Goal: Task Accomplishment & Management: Use online tool/utility

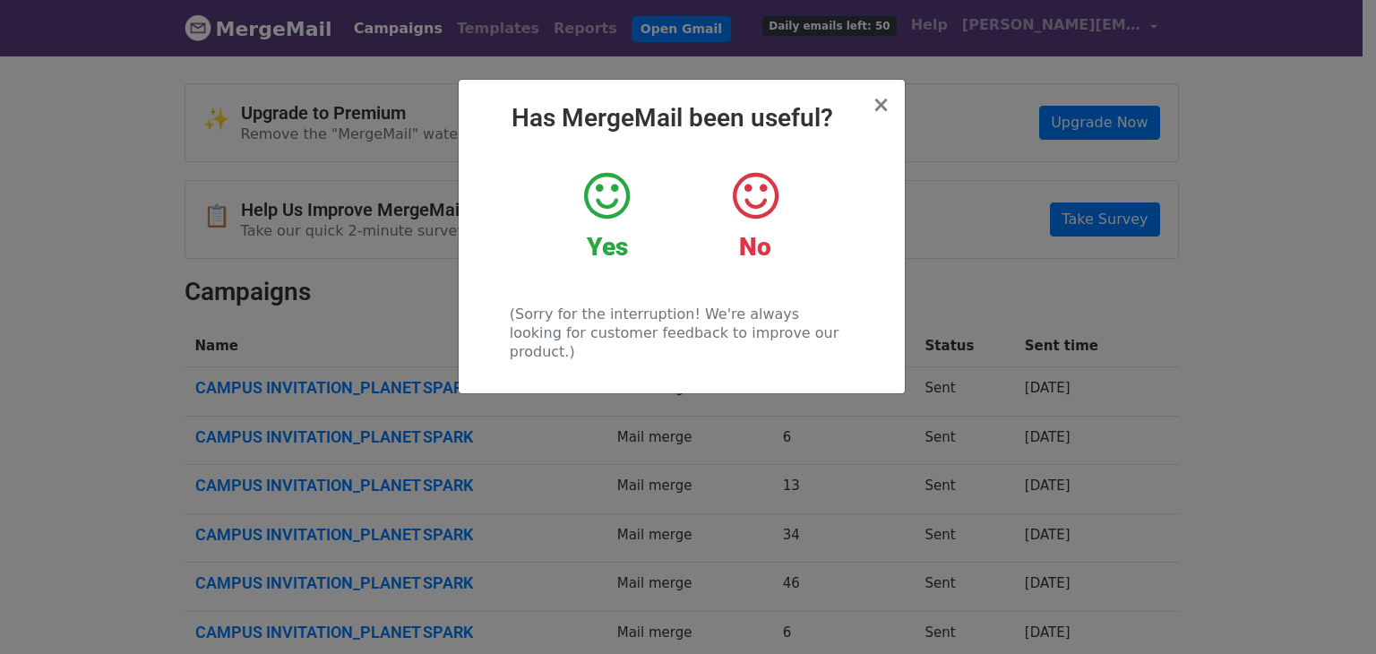
click at [605, 214] on icon at bounding box center [607, 196] width 46 height 54
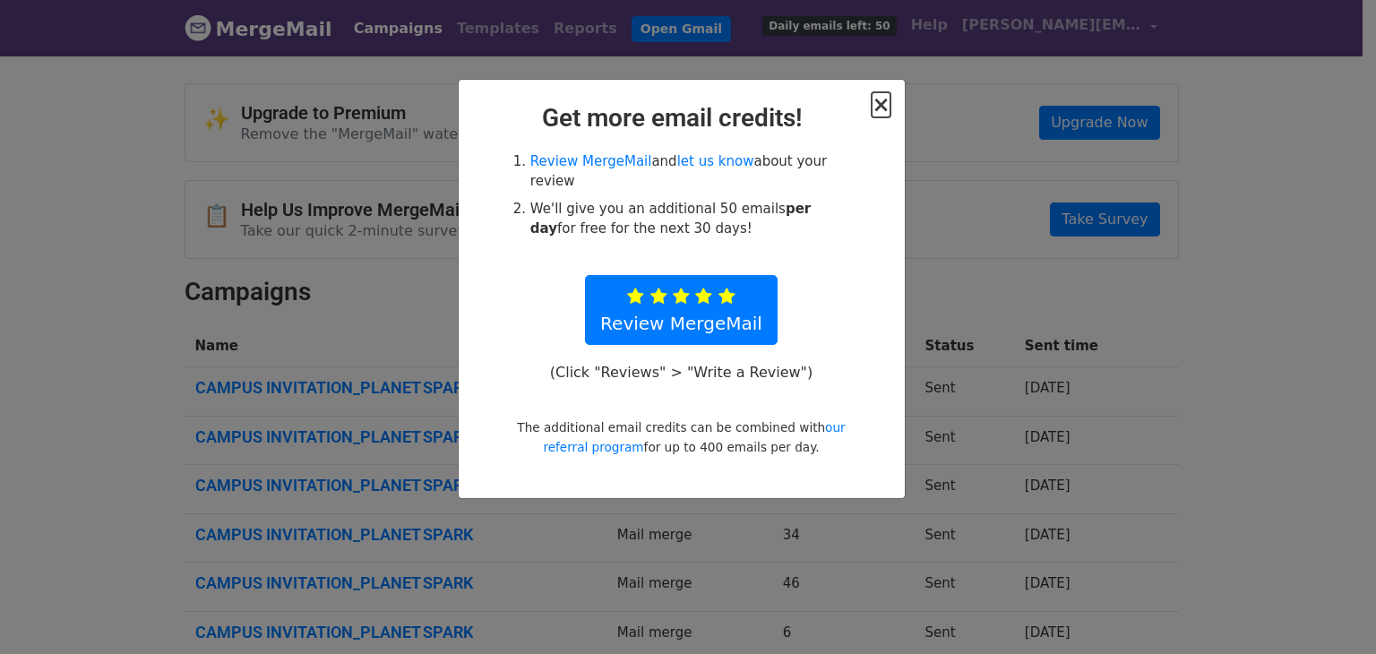
click at [885, 108] on span "×" at bounding box center [881, 104] width 18 height 25
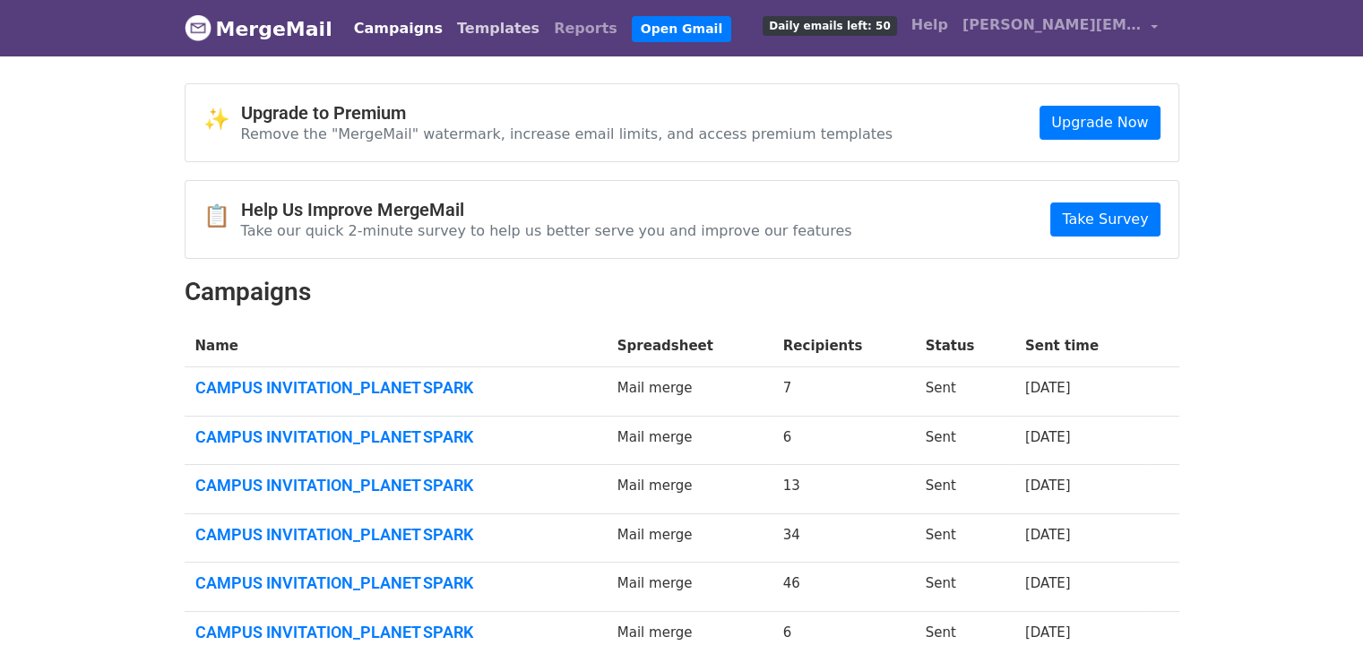
click at [459, 19] on link "Templates" at bounding box center [498, 29] width 97 height 36
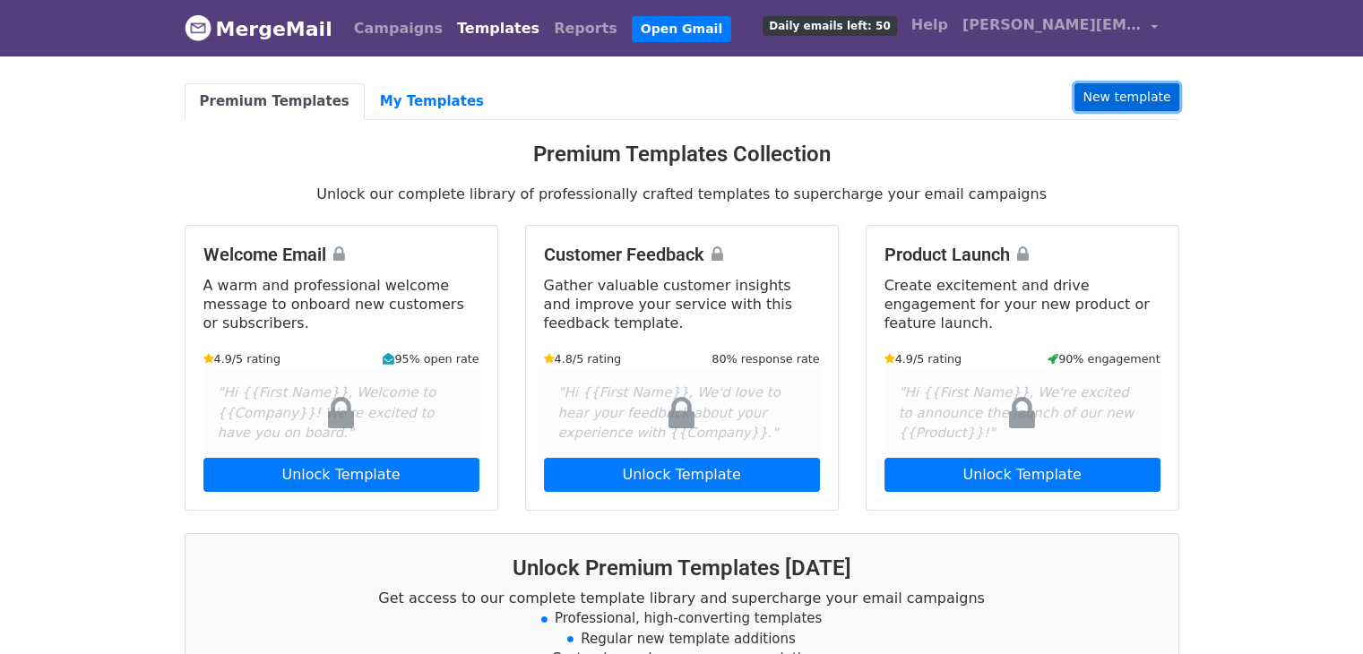
click at [1147, 93] on link "New template" at bounding box center [1126, 97] width 104 height 28
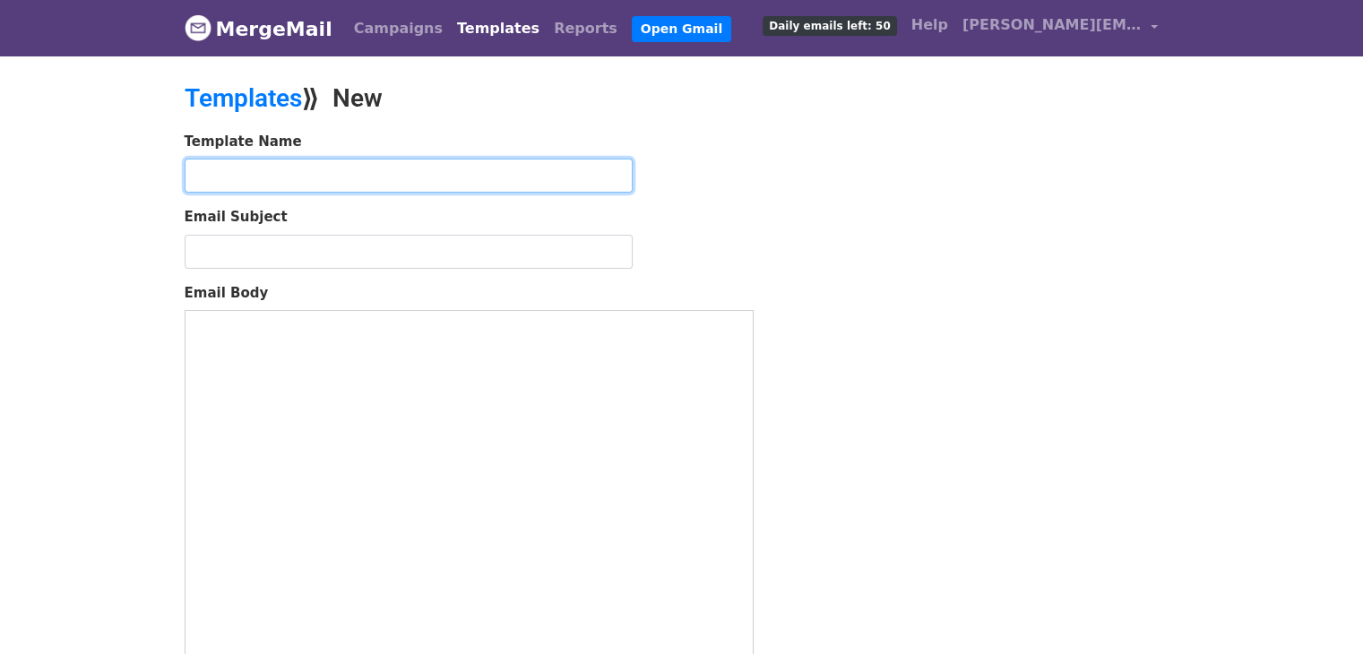
click at [290, 170] on input "text" at bounding box center [409, 176] width 448 height 34
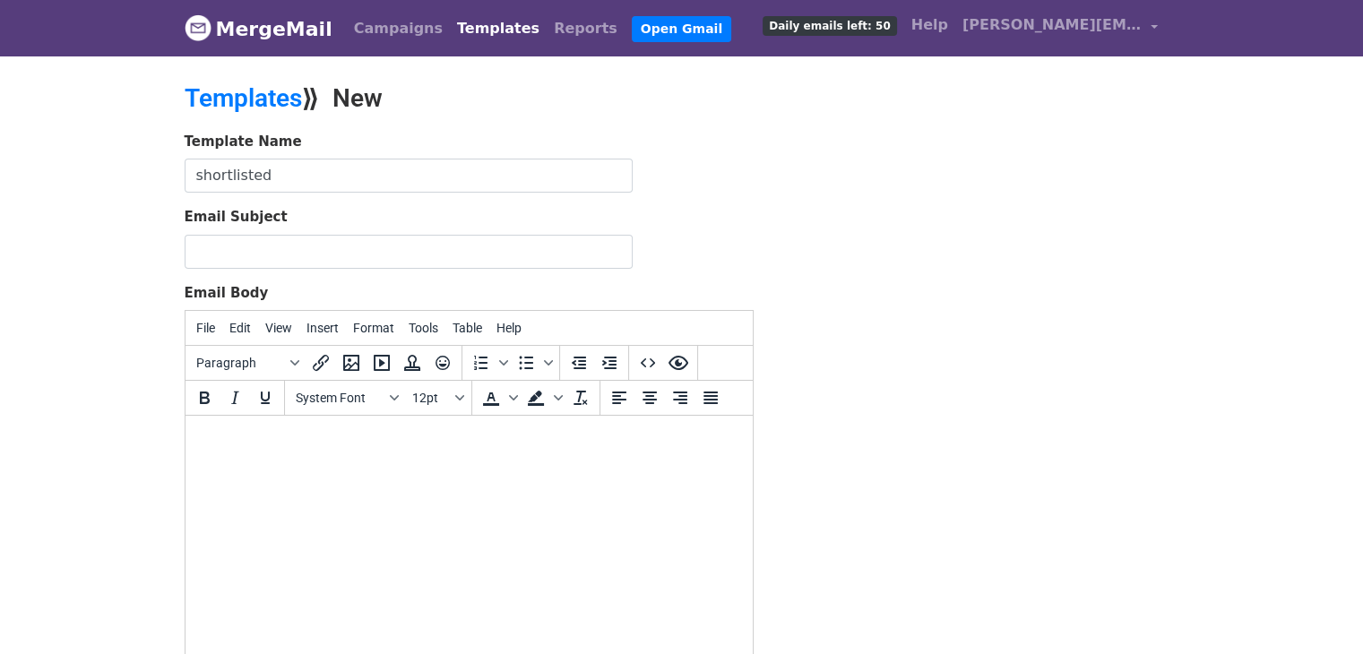
drag, startPoint x: 295, startPoint y: 202, endPoint x: 290, endPoint y: 252, distance: 50.4
click at [290, 252] on form "Template Name shortlisted Email Subject Email Body File Edit View Insert Format…" at bounding box center [469, 447] width 569 height 631
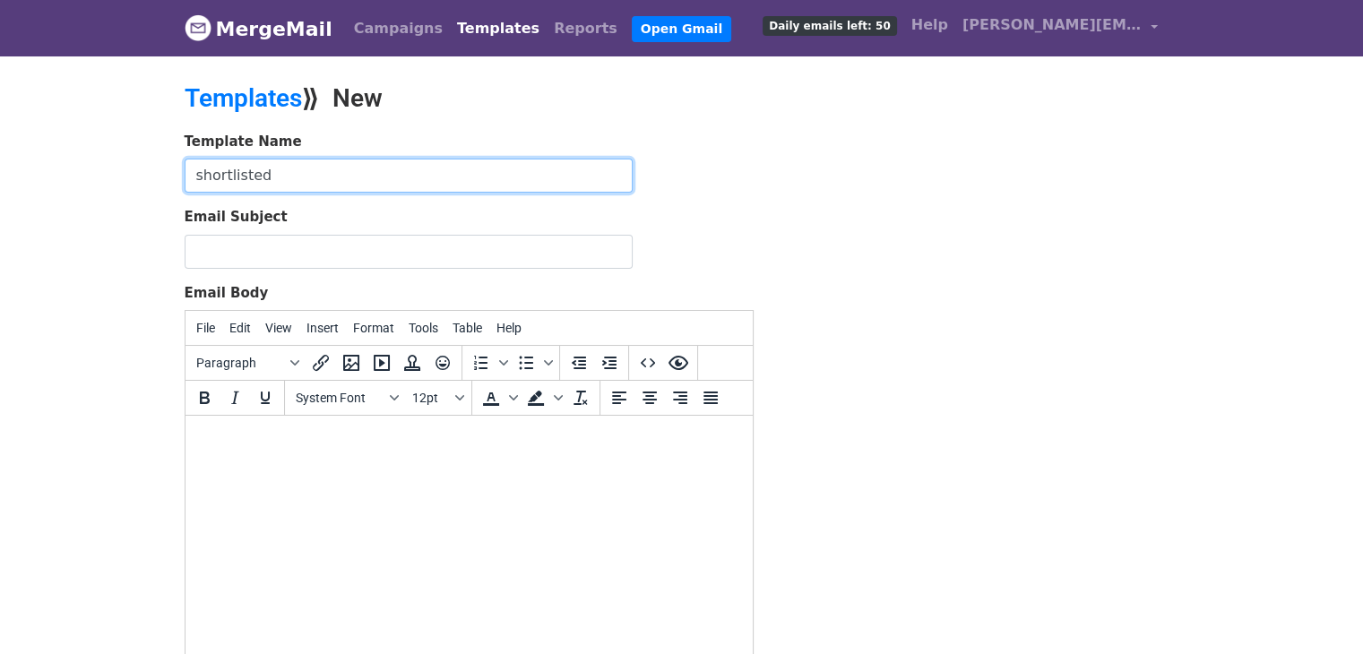
click at [191, 173] on input "shortlisted" at bounding box center [409, 176] width 448 height 34
click at [275, 177] on input "shortlisted" at bounding box center [409, 176] width 448 height 34
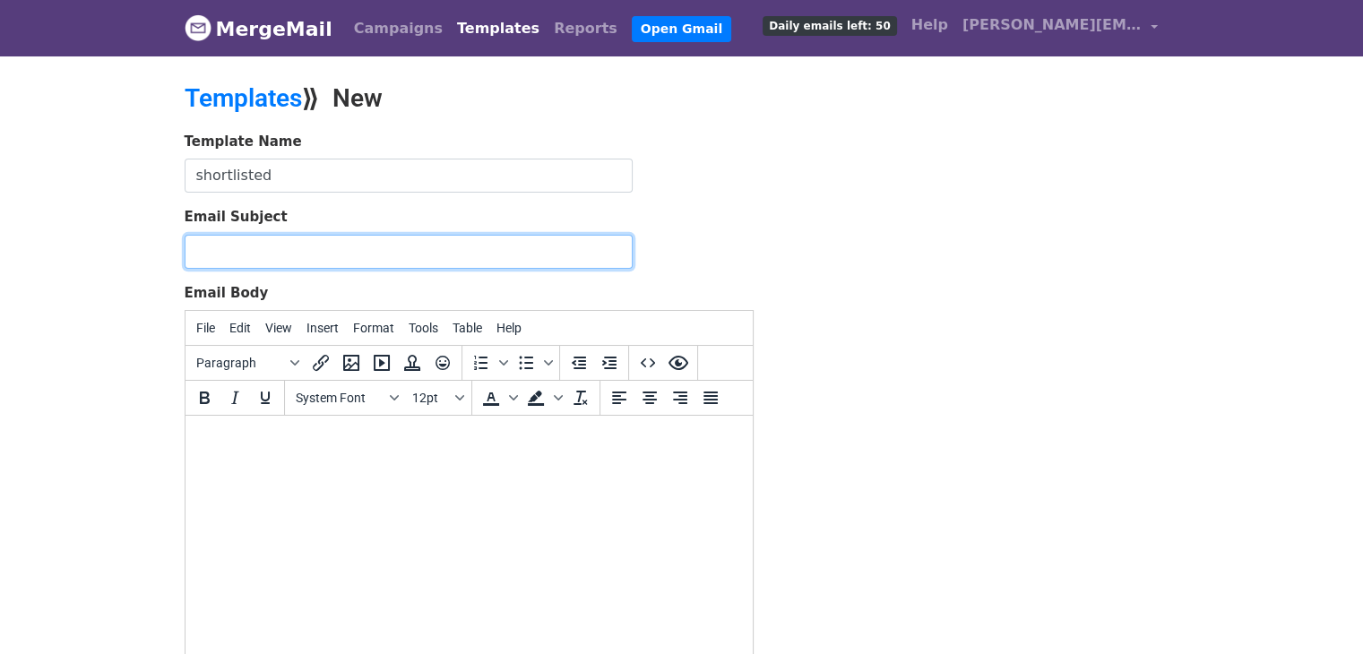
click at [317, 255] on input "Email Subject" at bounding box center [409, 252] width 448 height 34
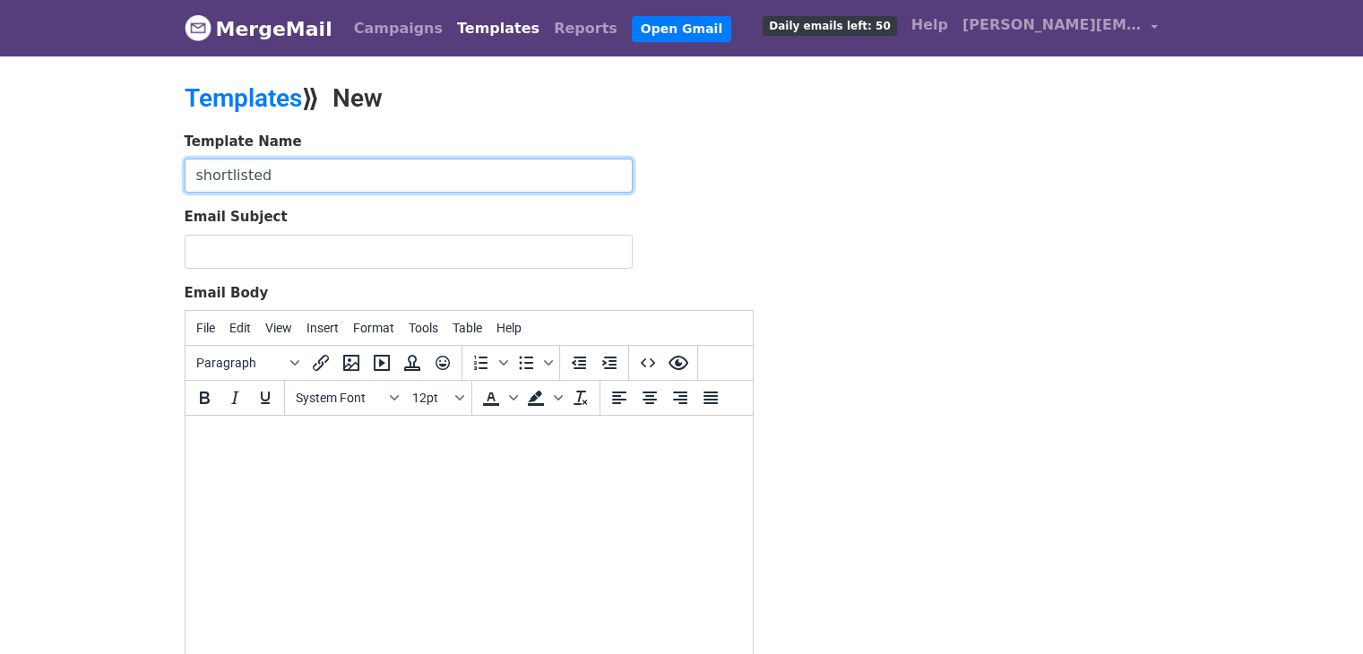
click at [281, 169] on input "shortlisted" at bounding box center [409, 176] width 448 height 34
type input "shortlisted candidates"
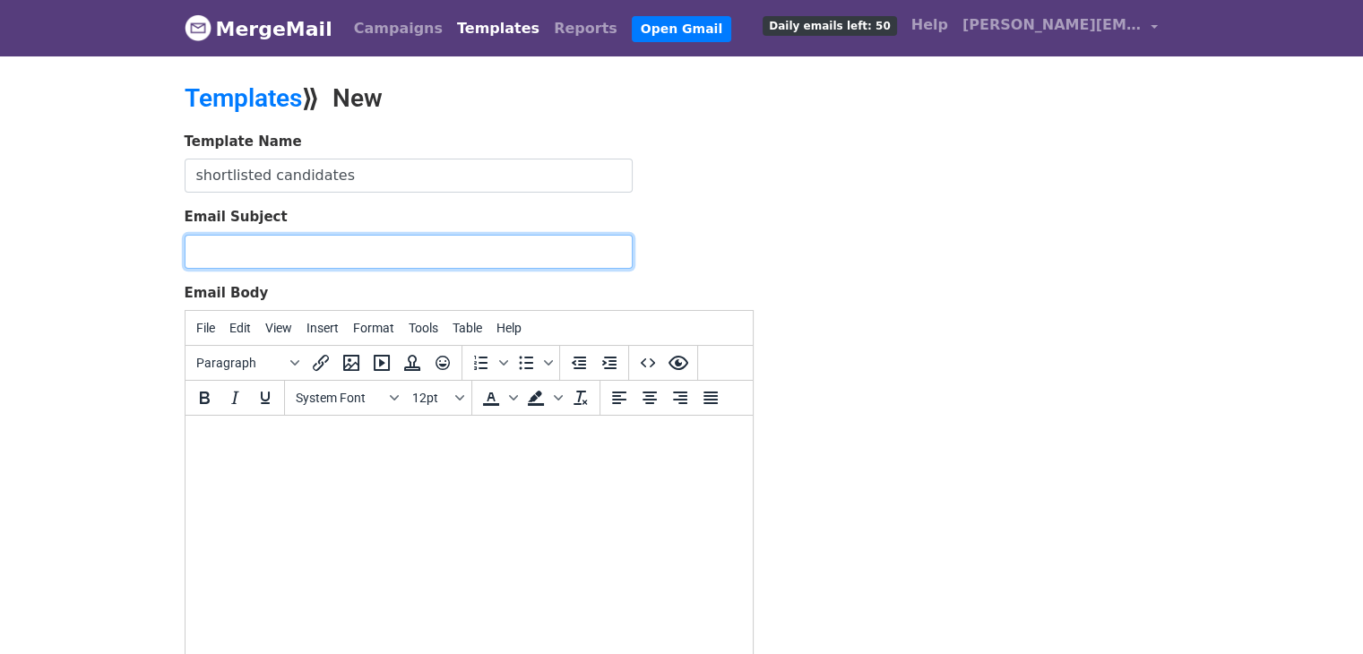
click at [217, 258] on input "Email Subject" at bounding box center [409, 252] width 448 height 34
paste input "Shortlisted for Final Interview – PlanetSpark"
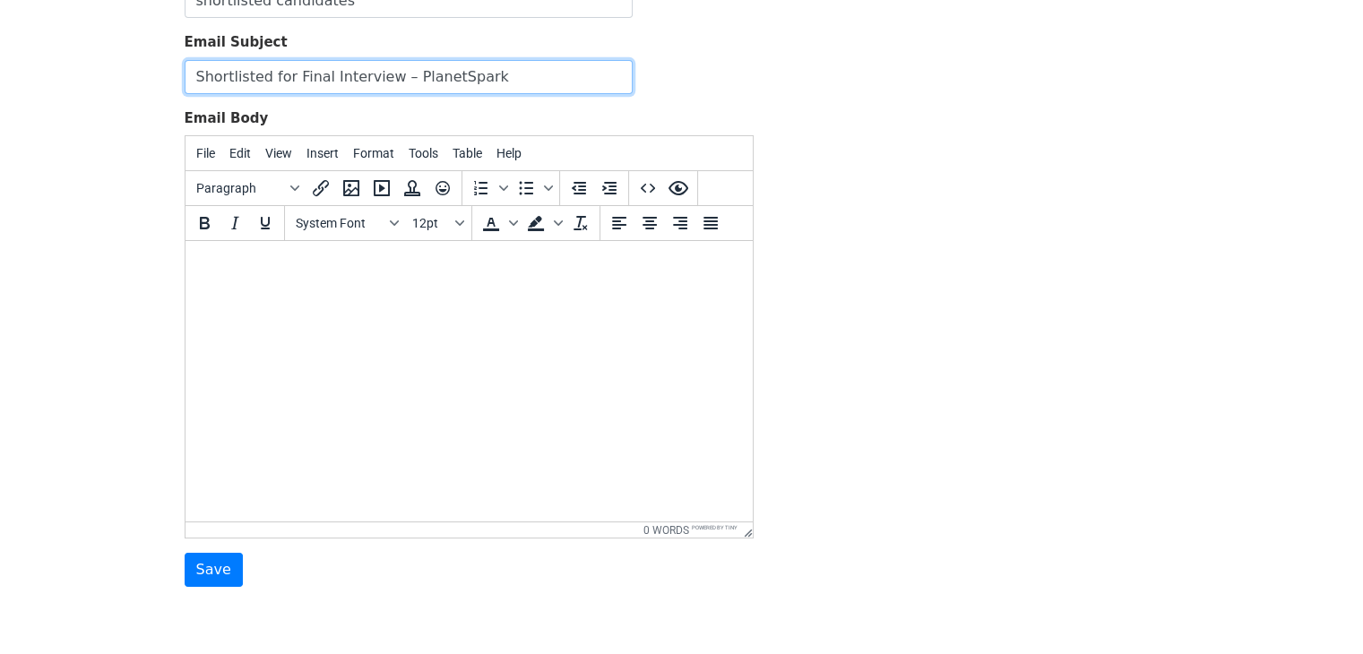
scroll to position [179, 0]
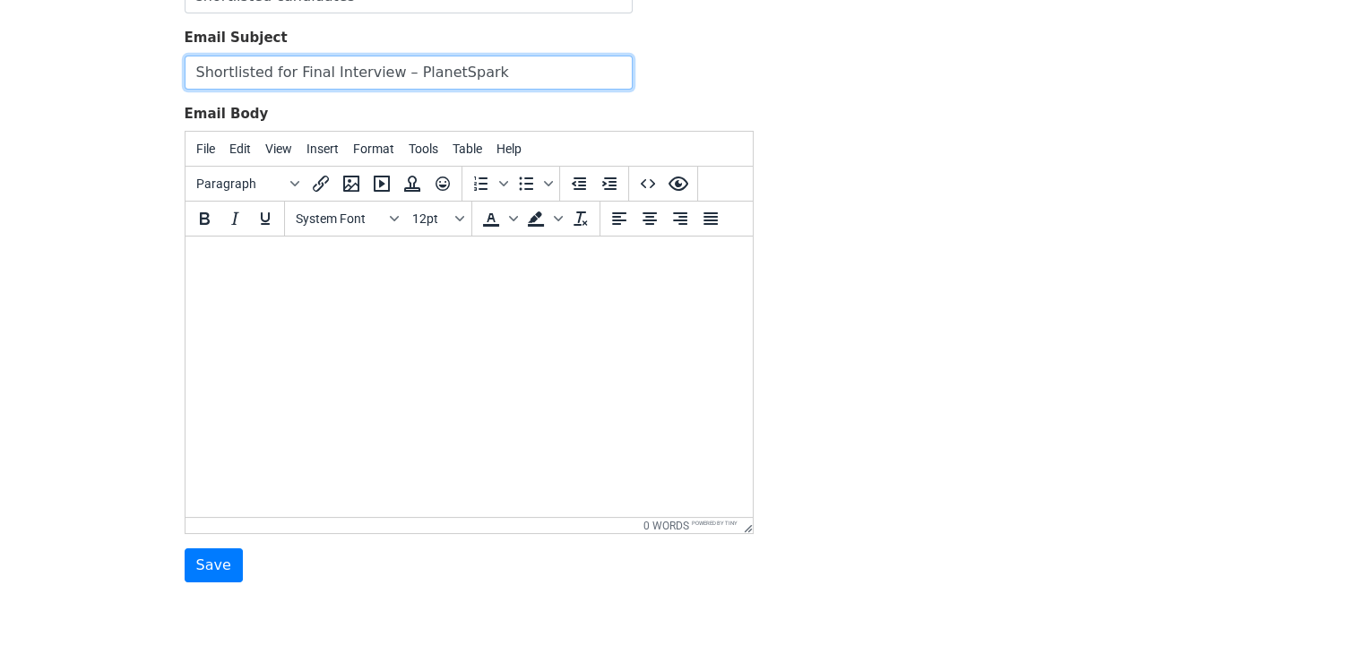
type input "Shortlisted for Final Interview – PlanetSpark"
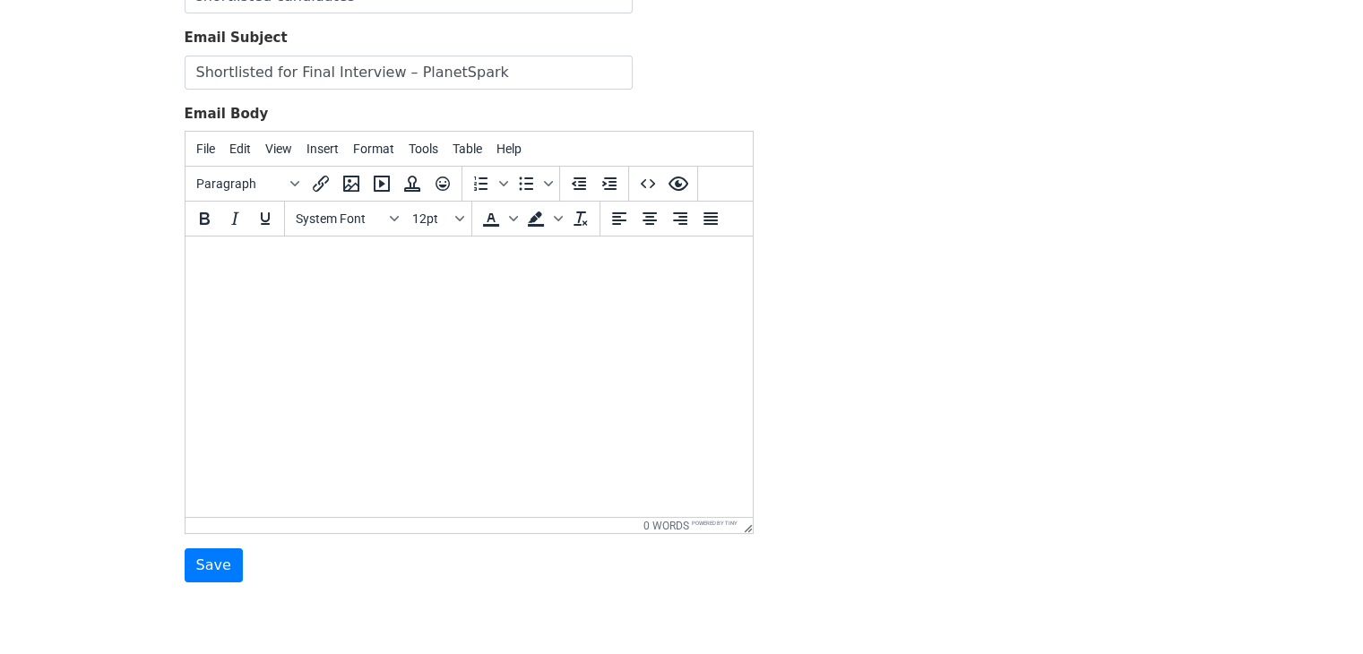
click at [248, 272] on html at bounding box center [468, 261] width 567 height 48
paste body
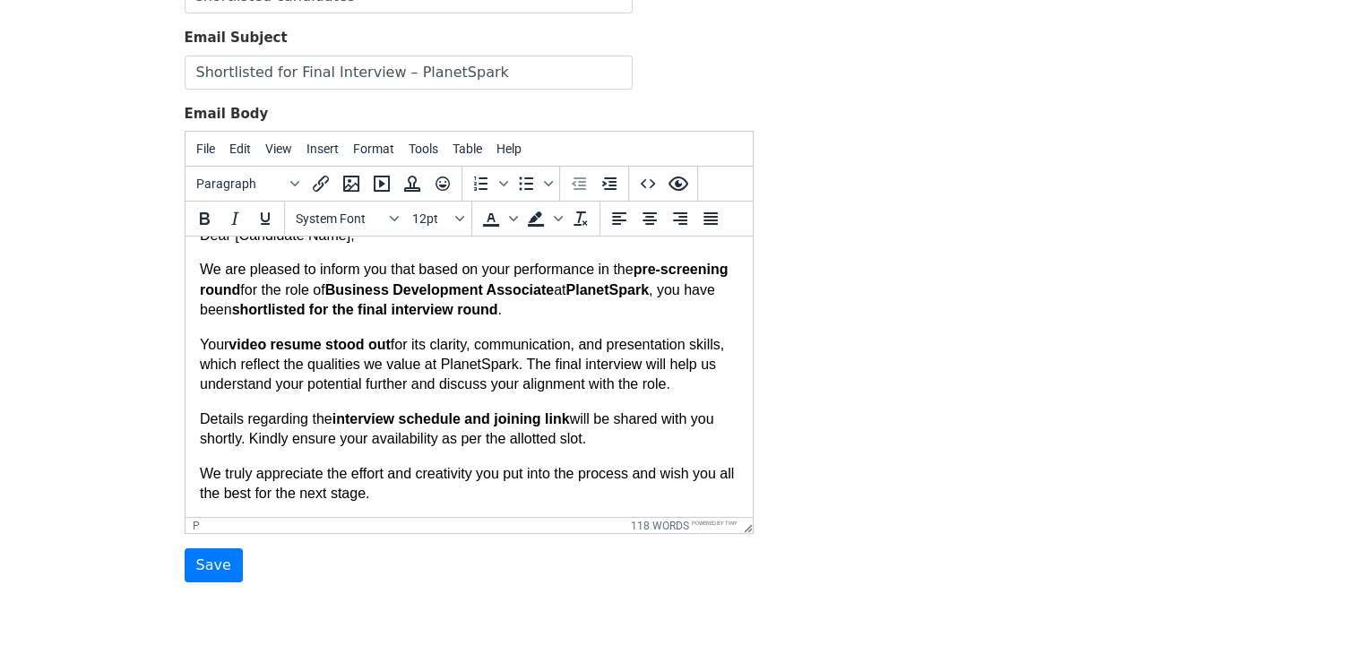
scroll to position [0, 0]
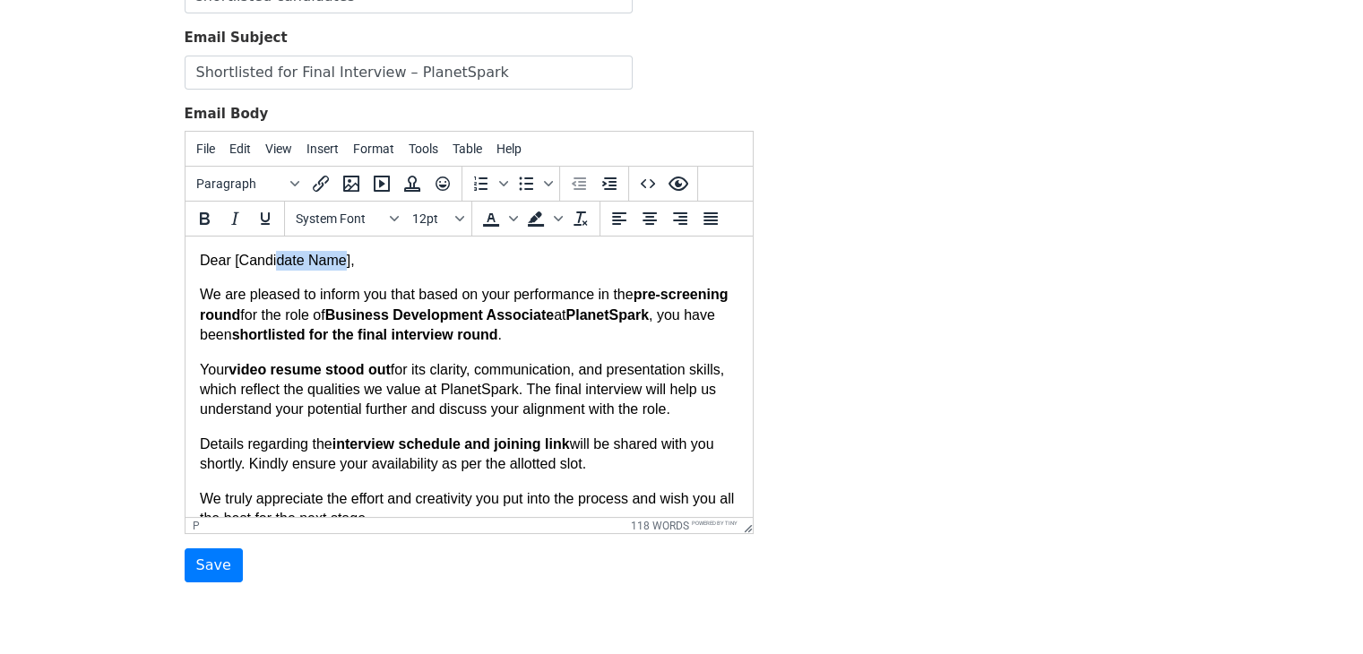
drag, startPoint x: 345, startPoint y: 259, endPoint x: 272, endPoint y: 263, distance: 72.7
click at [272, 263] on p "Dear [Candidate Name]," at bounding box center [468, 261] width 539 height 20
drag, startPoint x: 723, startPoint y: 416, endPoint x: 179, endPoint y: 287, distance: 559.0
click at [185, 287] on html "Dear [Candidate Name], We are pleased to inform you that based on your performa…" at bounding box center [468, 390] width 567 height 306
click at [717, 217] on icon "Justify" at bounding box center [711, 219] width 22 height 22
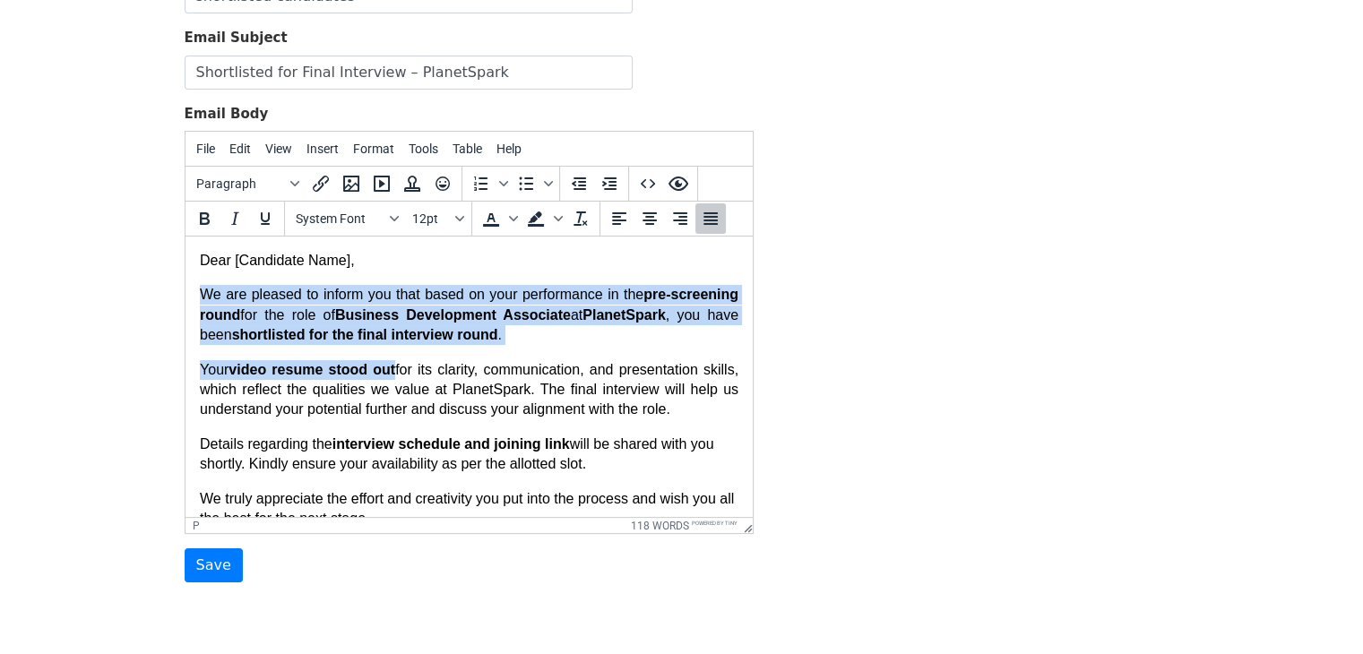
click at [657, 343] on p "We are pleased to inform you that based on your performance in the pre-screenin…" at bounding box center [468, 315] width 539 height 60
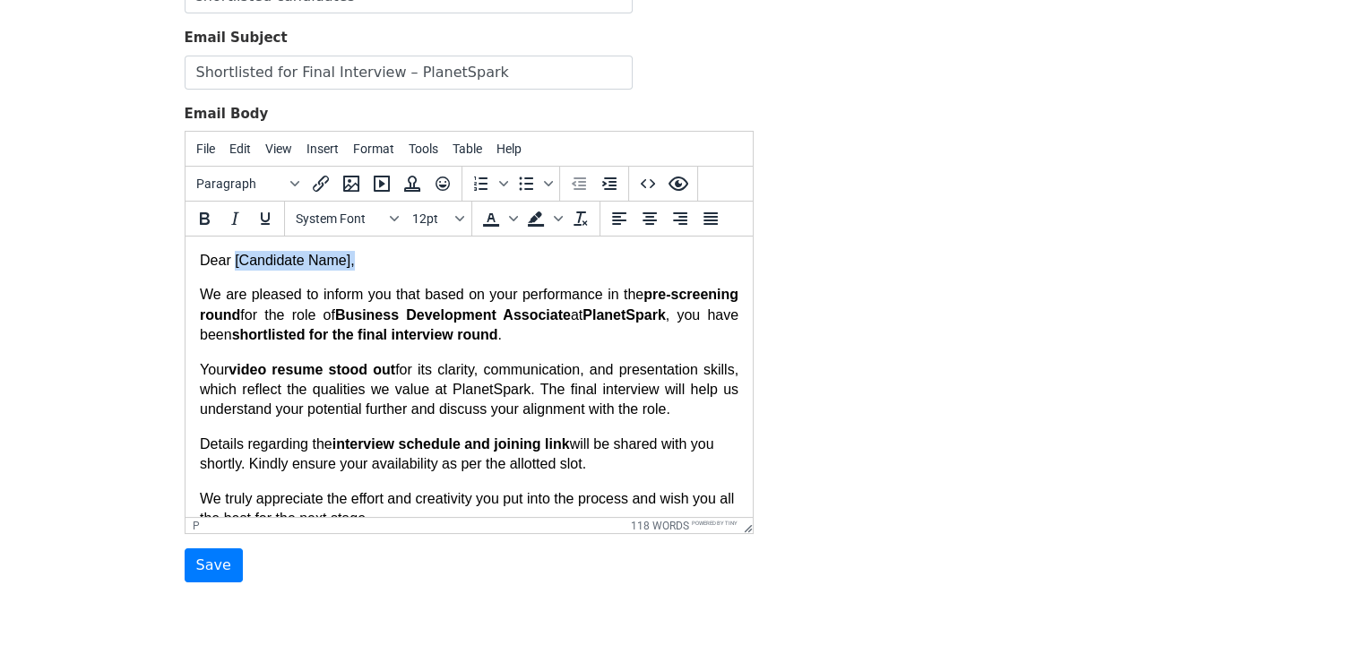
drag, startPoint x: 354, startPoint y: 263, endPoint x: 234, endPoint y: 259, distance: 120.2
click at [234, 259] on p "Dear [Candidate Name]," at bounding box center [468, 261] width 539 height 20
click at [426, 263] on p "Dear [Candidate Name]," at bounding box center [468, 261] width 539 height 20
drag, startPoint x: 347, startPoint y: 261, endPoint x: 233, endPoint y: 264, distance: 113.9
click at [233, 264] on p "Dear [Candidate Name]," at bounding box center [468, 261] width 539 height 20
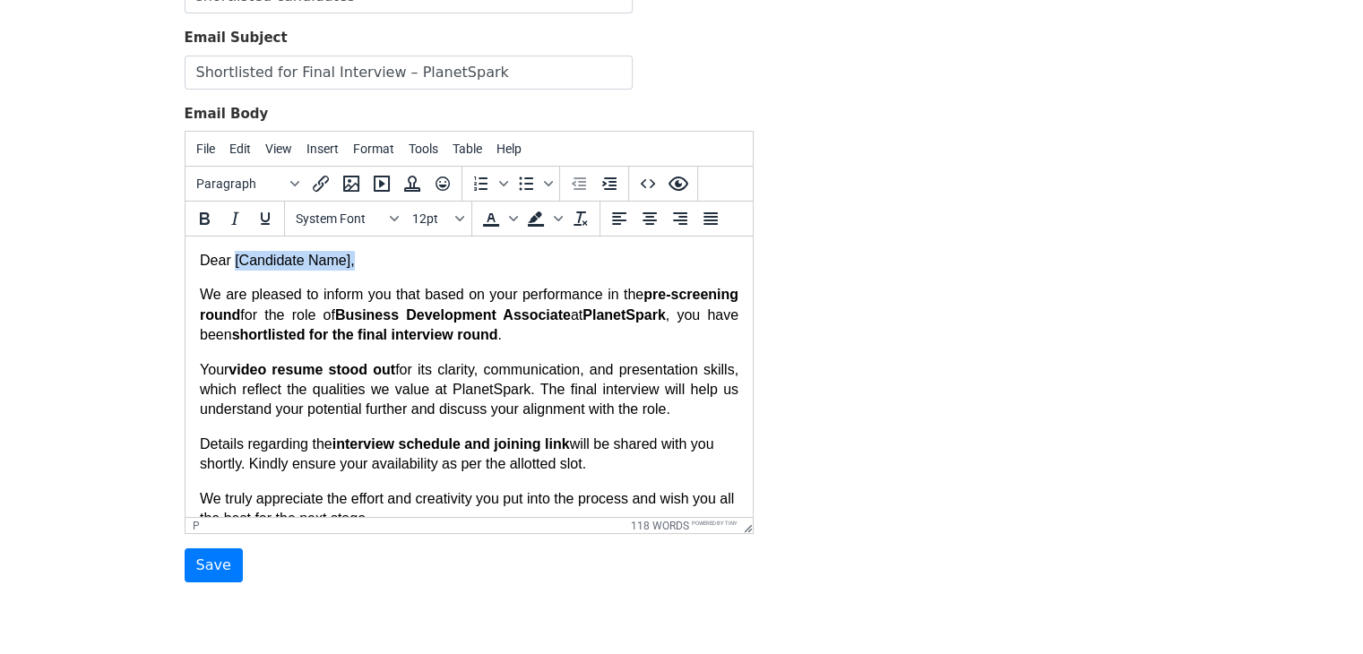
drag, startPoint x: 364, startPoint y: 266, endPoint x: 234, endPoint y: 263, distance: 130.0
click at [234, 263] on p "Dear [Candidate Name]," at bounding box center [468, 261] width 539 height 20
click at [244, 264] on span "Name}}" at bounding box center [265, 260] width 42 height 13
drag, startPoint x: 289, startPoint y: 254, endPoint x: 230, endPoint y: 265, distance: 59.4
click at [230, 265] on p "Dear {{ Name}}" at bounding box center [468, 261] width 539 height 20
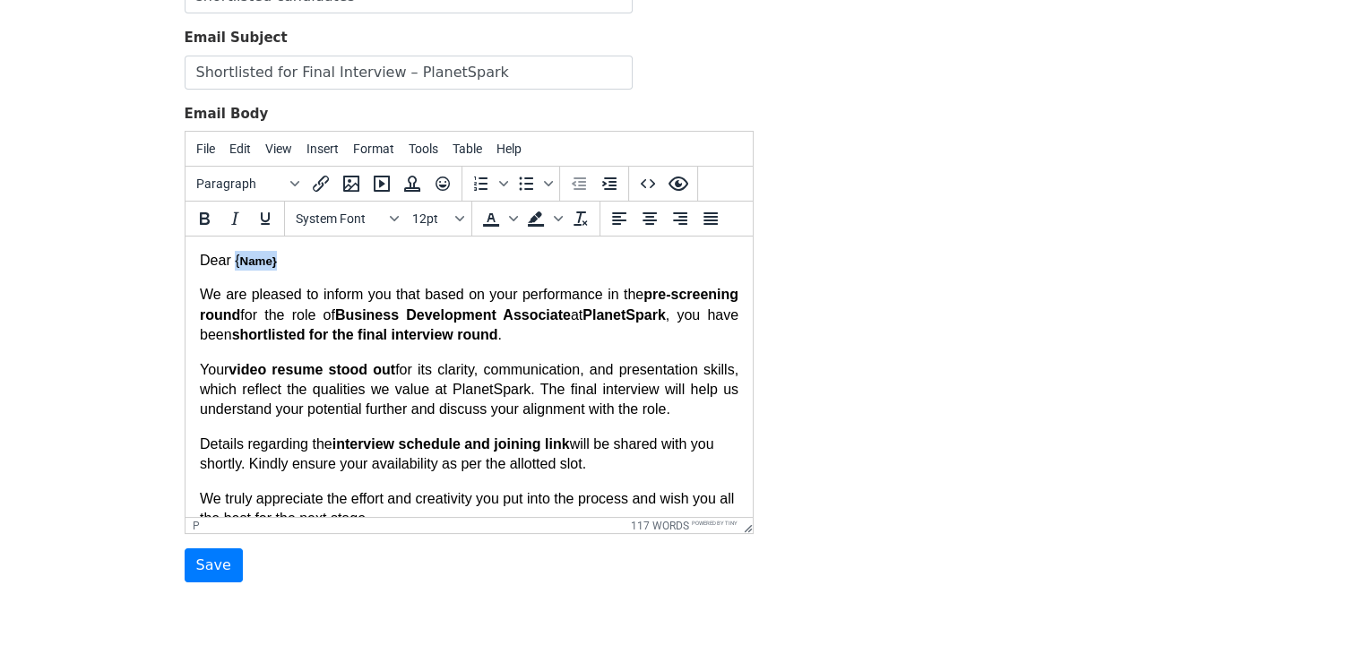
drag, startPoint x: 276, startPoint y: 267, endPoint x: 232, endPoint y: 264, distance: 44.0
click at [232, 264] on p "Dear { Name}" at bounding box center [468, 261] width 539 height 20
click at [215, 564] on input "Save" at bounding box center [214, 565] width 58 height 34
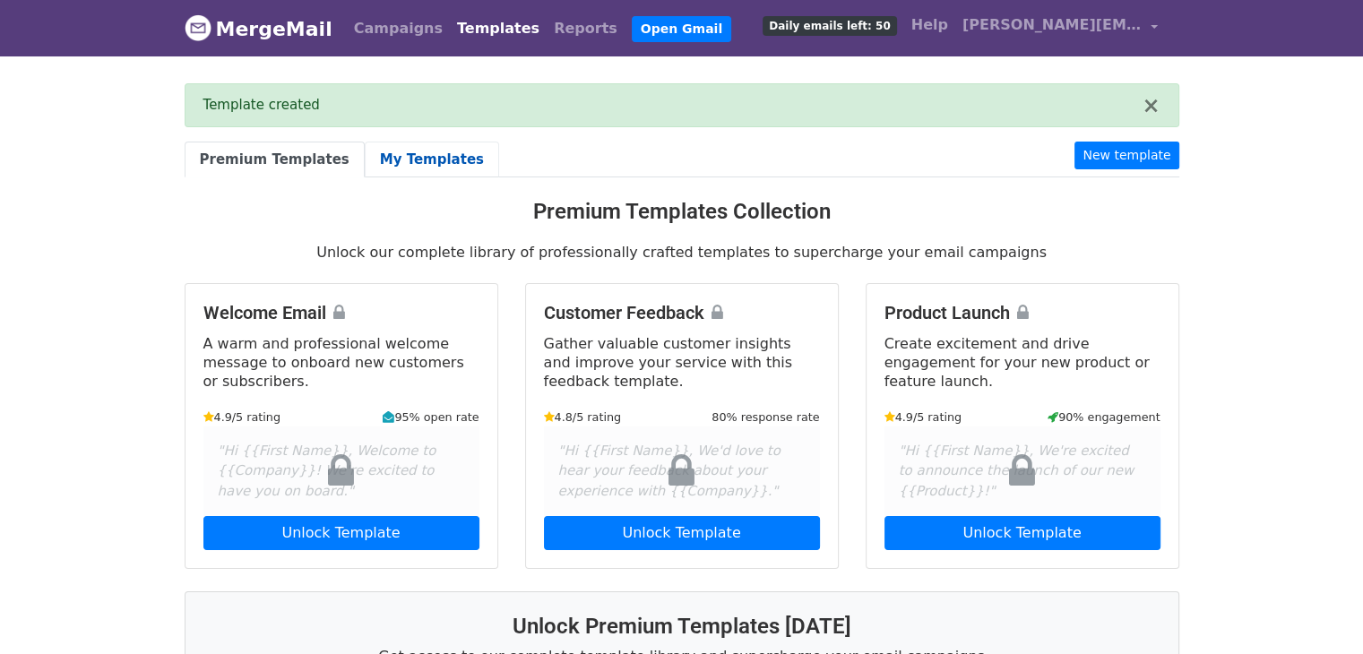
click at [384, 161] on link "My Templates" at bounding box center [432, 160] width 134 height 37
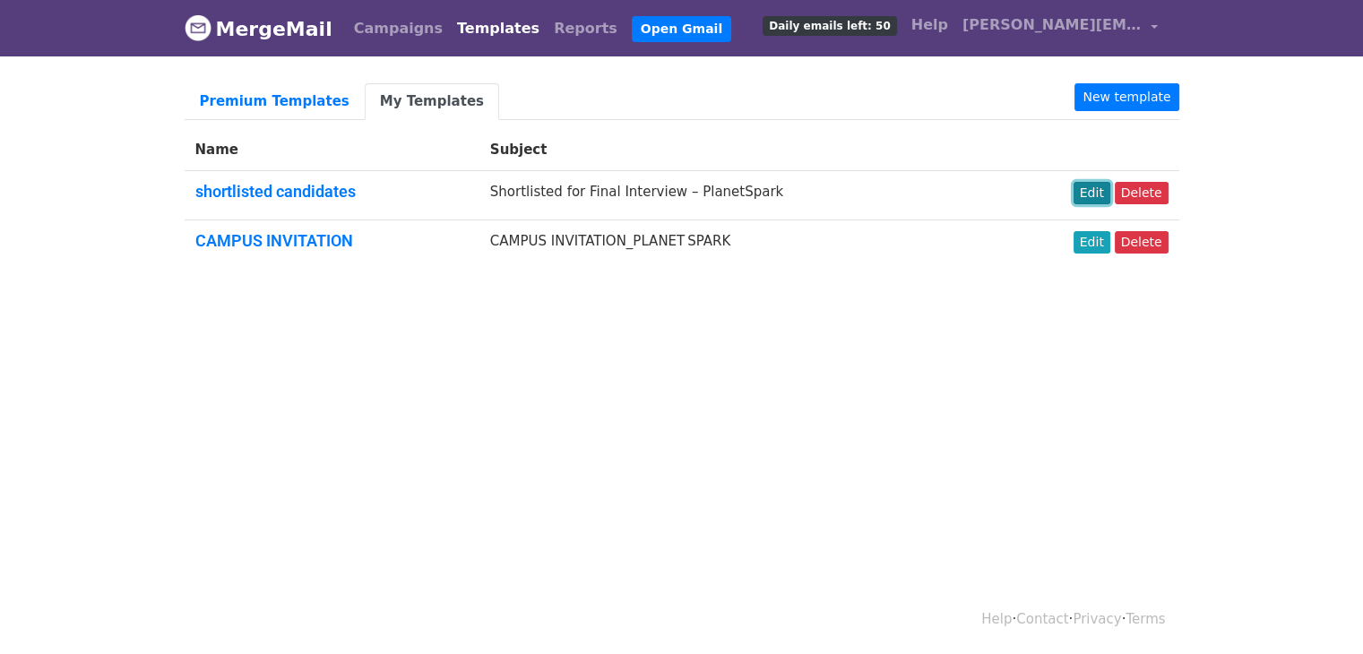
click at [1097, 194] on link "Edit" at bounding box center [1092, 193] width 37 height 22
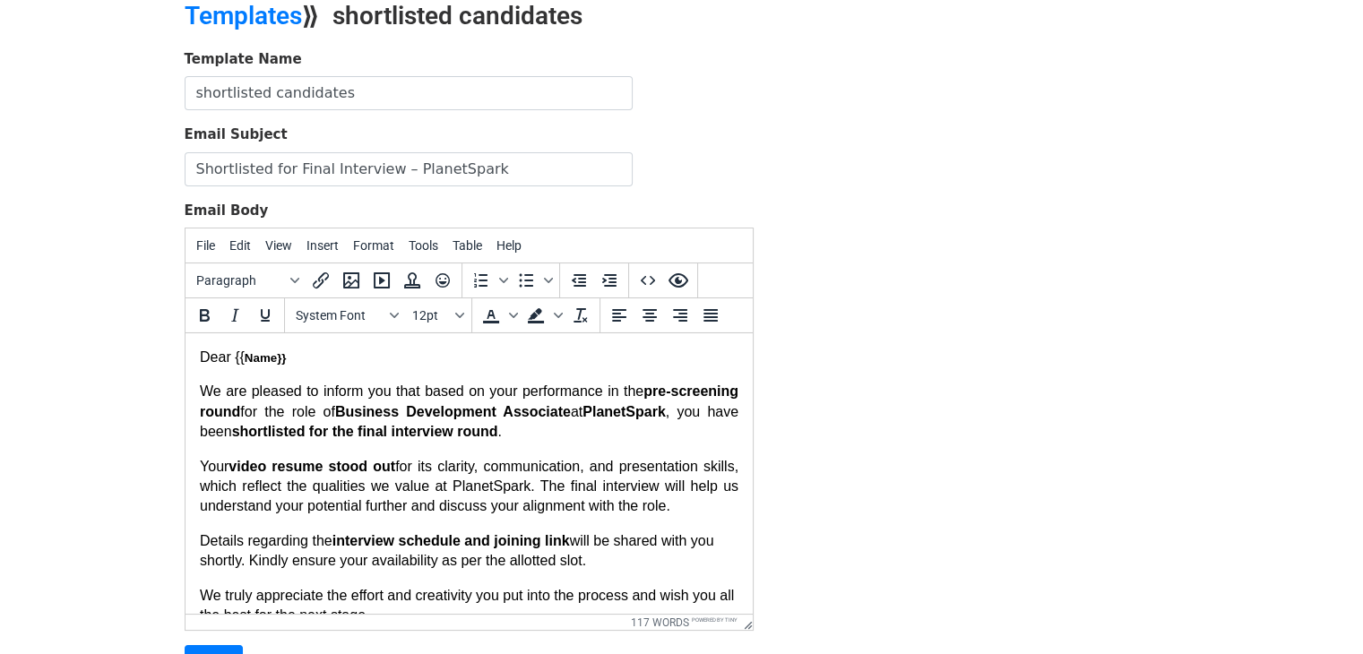
scroll to position [179, 0]
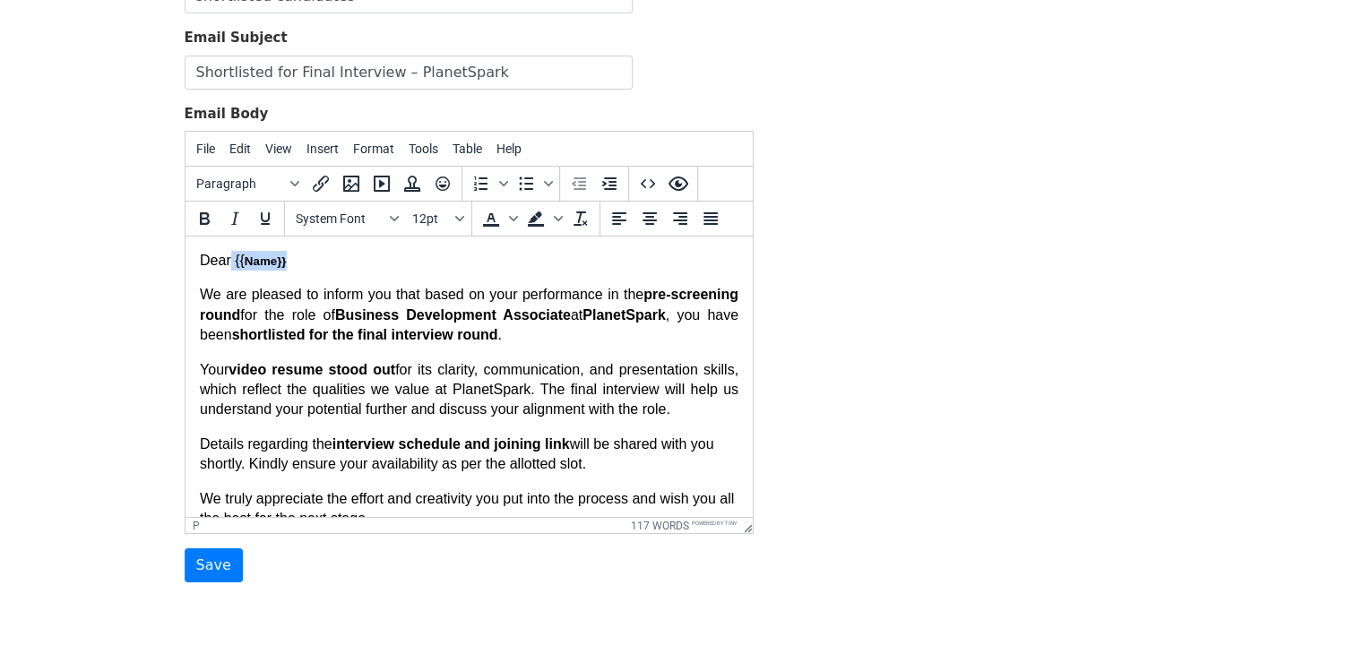
drag, startPoint x: 293, startPoint y: 269, endPoint x: 229, endPoint y: 263, distance: 64.7
click at [229, 263] on p "Dear {{ Name}}" at bounding box center [468, 261] width 539 height 20
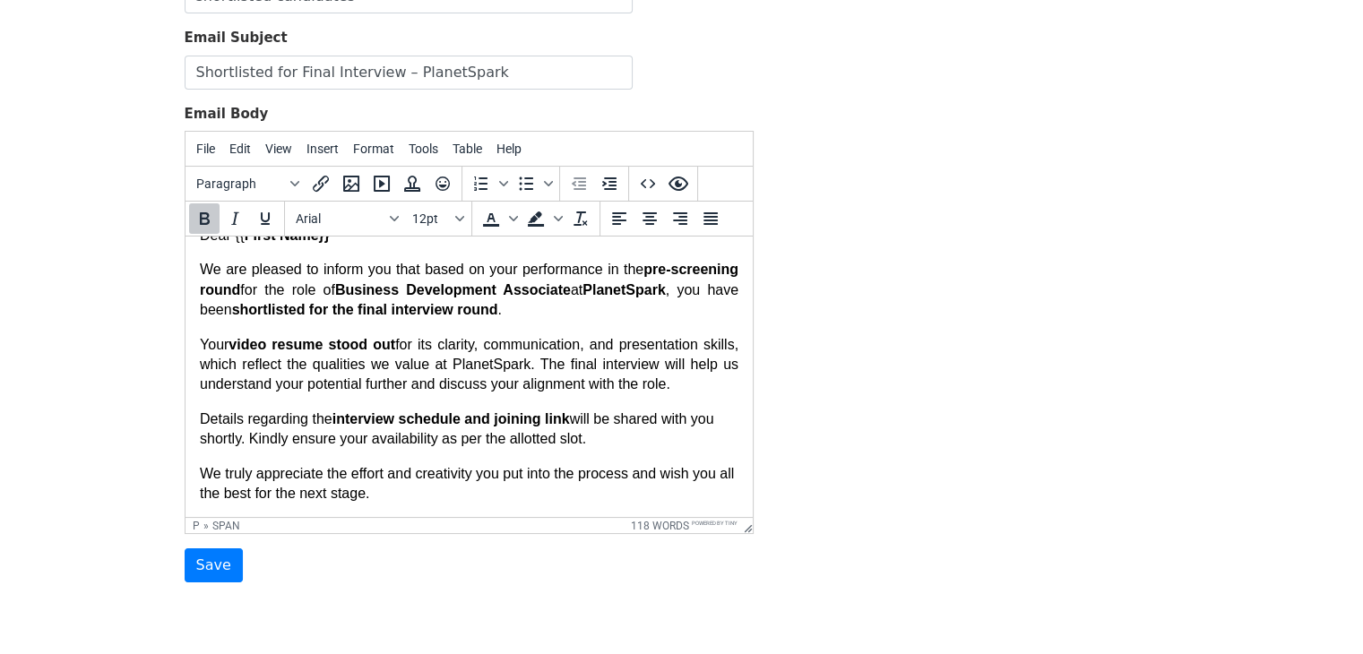
scroll to position [26, 0]
click at [211, 573] on input "Save" at bounding box center [214, 565] width 58 height 34
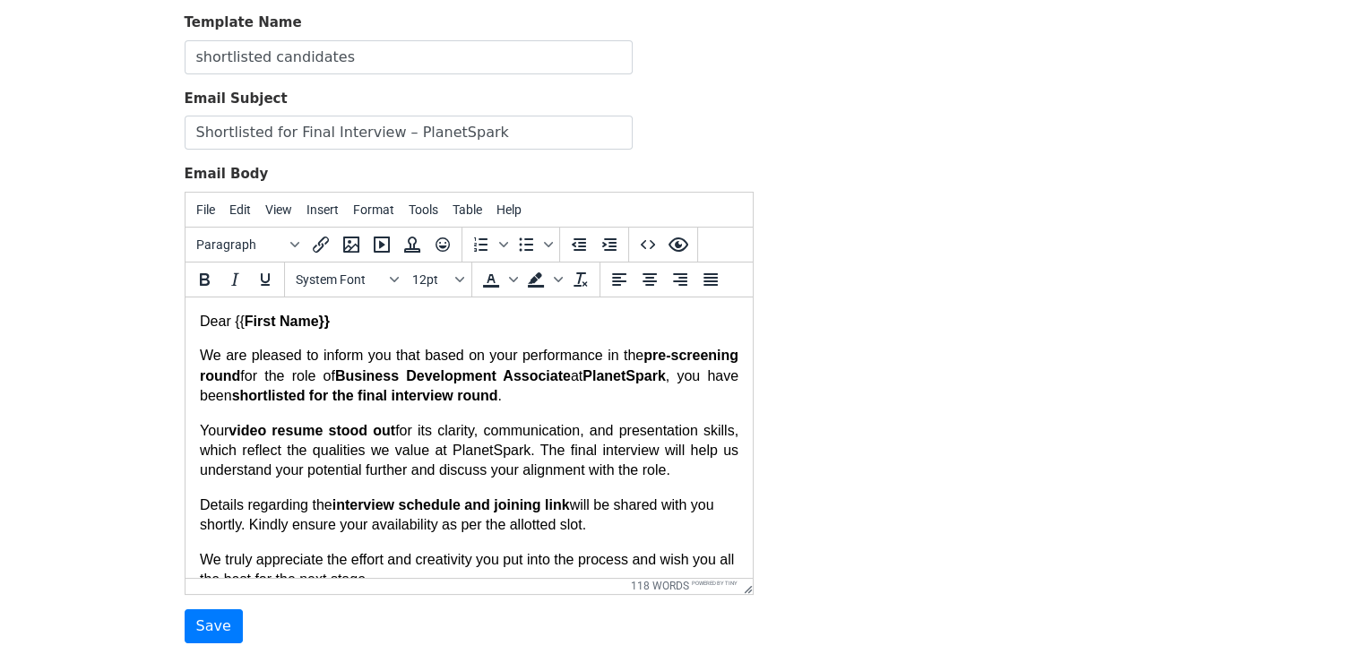
scroll to position [179, 0]
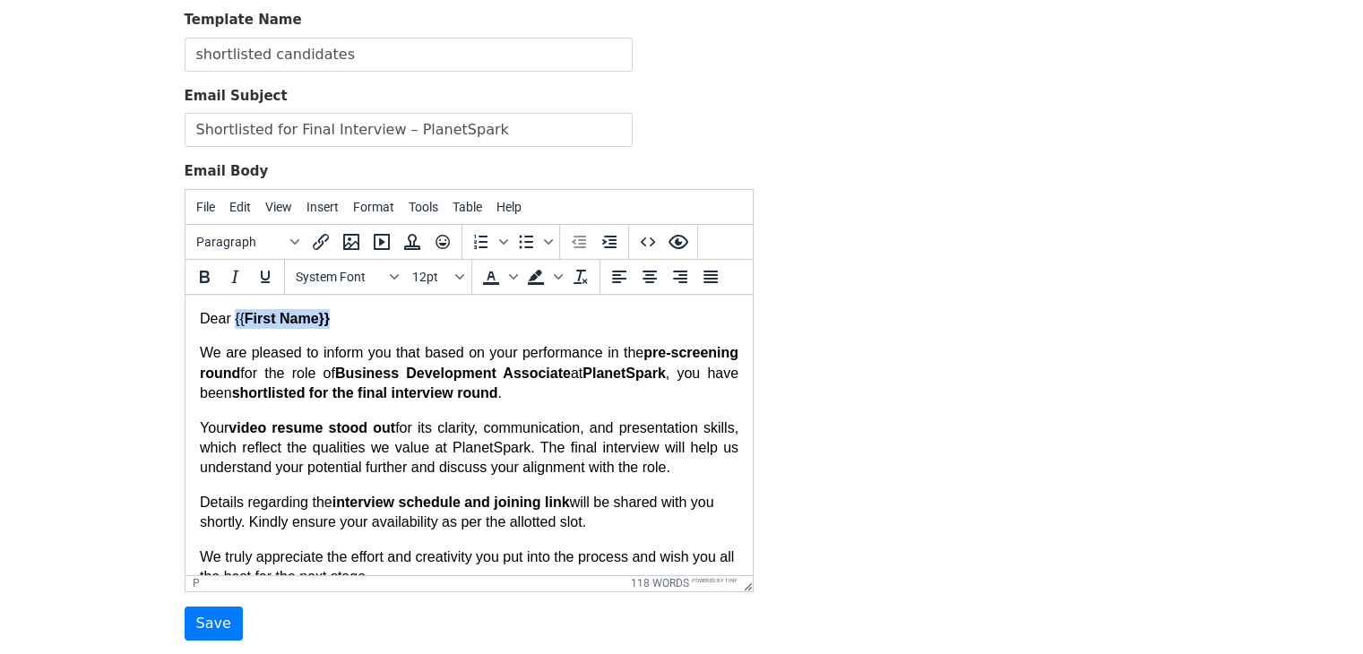
drag, startPoint x: 330, startPoint y: 316, endPoint x: 231, endPoint y: 317, distance: 98.6
click at [231, 317] on p "Dear {{ First Name}}" at bounding box center [468, 318] width 539 height 20
click at [191, 623] on input "Save" at bounding box center [214, 624] width 58 height 34
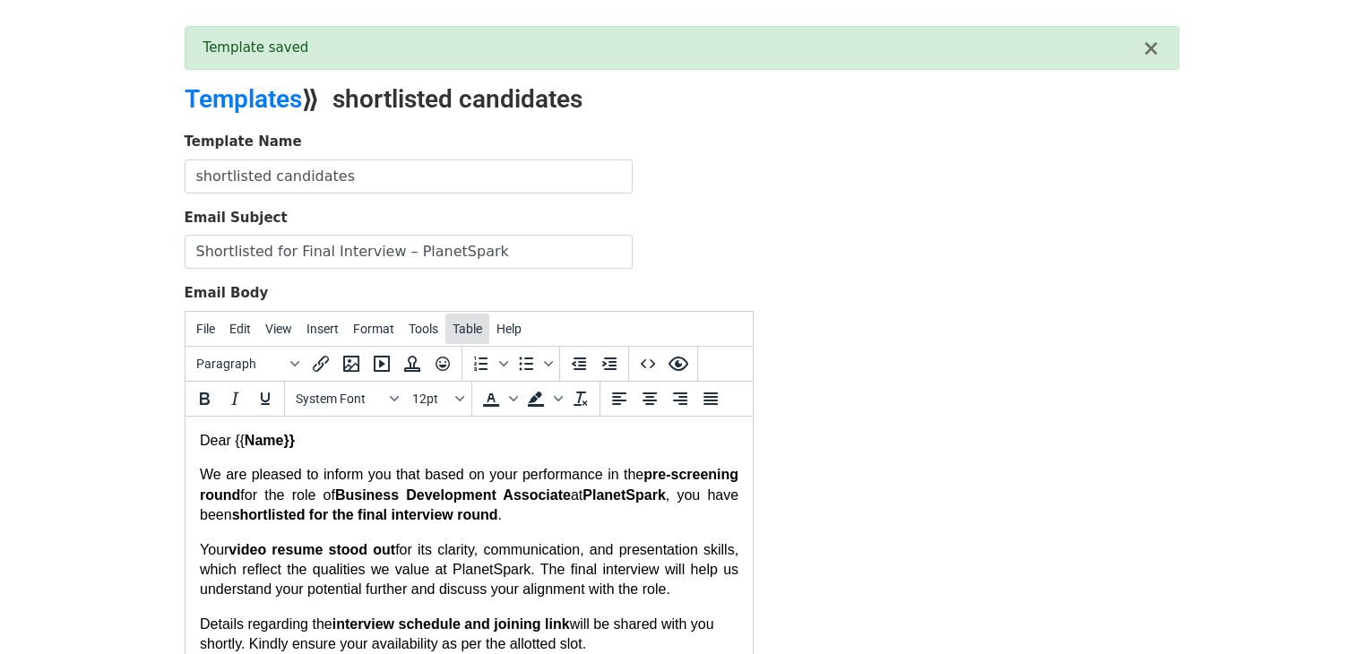
scroll to position [90, 0]
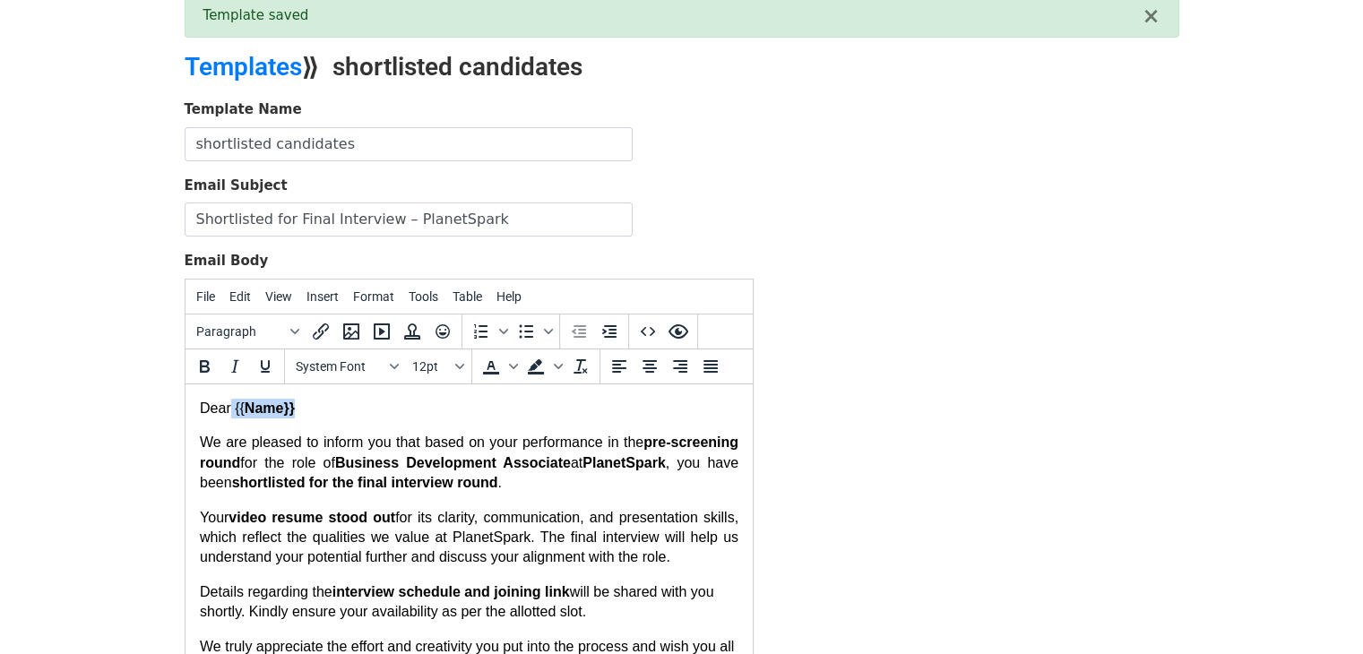
drag, startPoint x: 292, startPoint y: 418, endPoint x: 229, endPoint y: 418, distance: 62.7
click at [229, 418] on p "Dear {{ Name}}" at bounding box center [468, 408] width 539 height 20
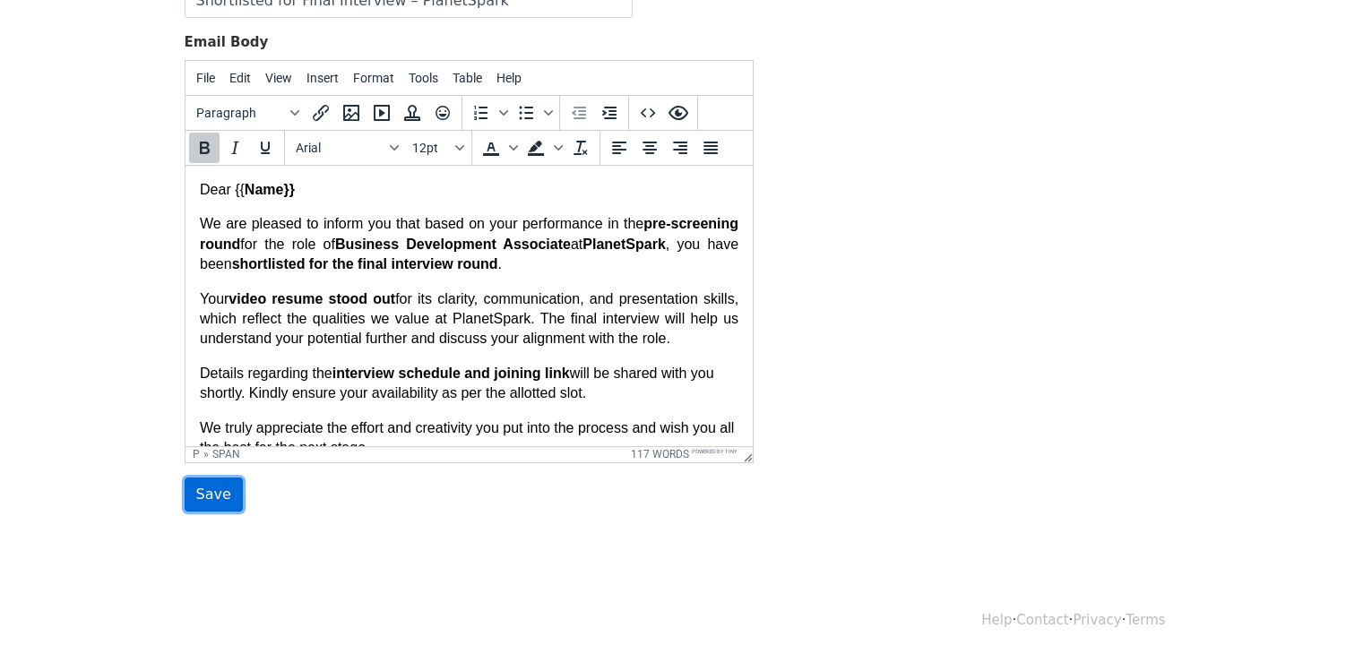
click at [204, 492] on input "Save" at bounding box center [214, 495] width 58 height 34
